Goal: Task Accomplishment & Management: Manage account settings

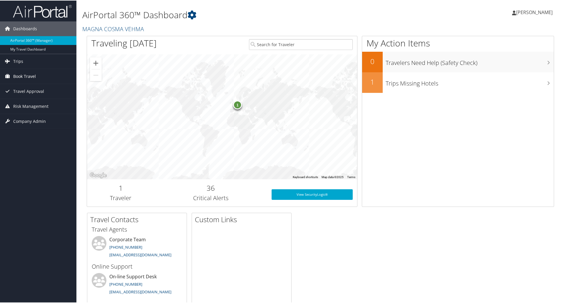
click at [33, 73] on span "Book Travel" at bounding box center [24, 75] width 23 height 15
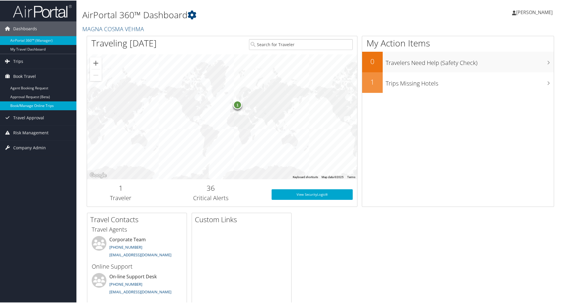
click at [36, 103] on link "Book/Manage Online Trips" at bounding box center [38, 105] width 76 height 9
click at [528, 14] on span "[PERSON_NAME]" at bounding box center [534, 12] width 36 height 6
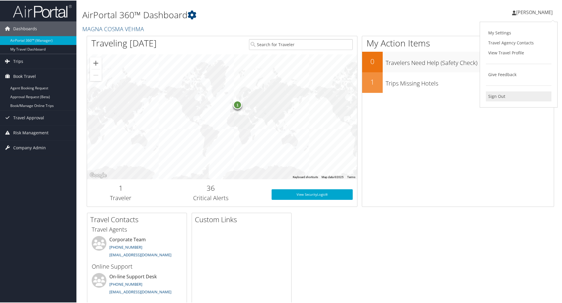
click at [496, 95] on link "Sign Out" at bounding box center [519, 96] width 66 height 10
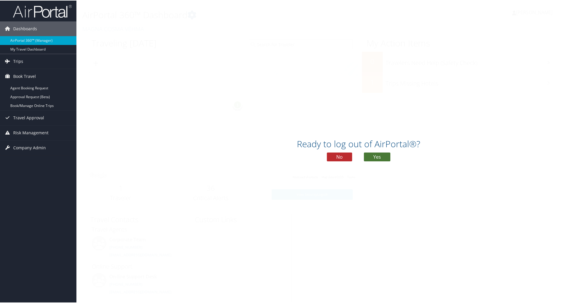
click at [378, 159] on button "Yes" at bounding box center [377, 156] width 26 height 9
